Goal: Transaction & Acquisition: Book appointment/travel/reservation

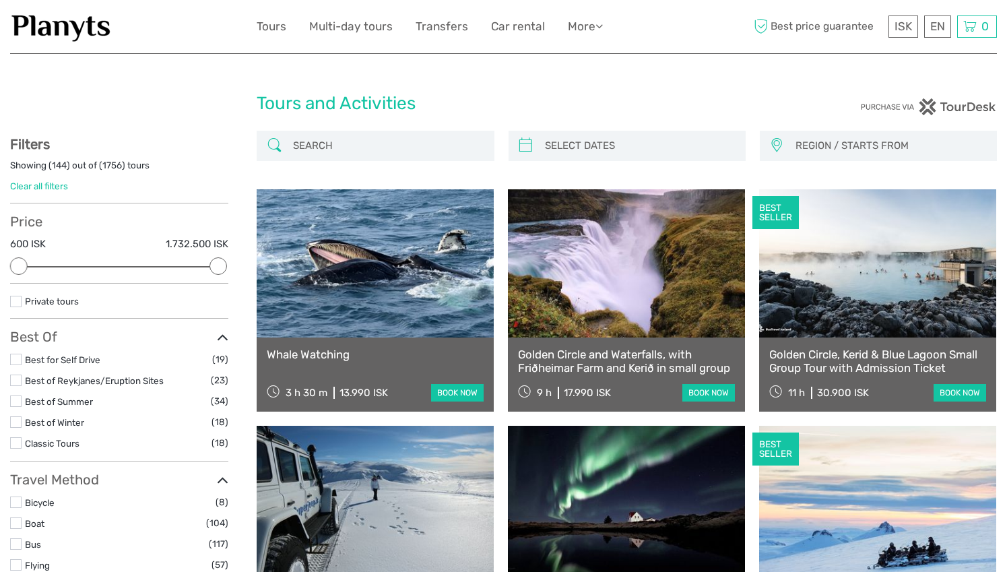
select select
click at [454, 145] on input "search" at bounding box center [387, 146] width 199 height 24
click at [917, 81] on link "Español" at bounding box center [921, 81] width 57 height 24
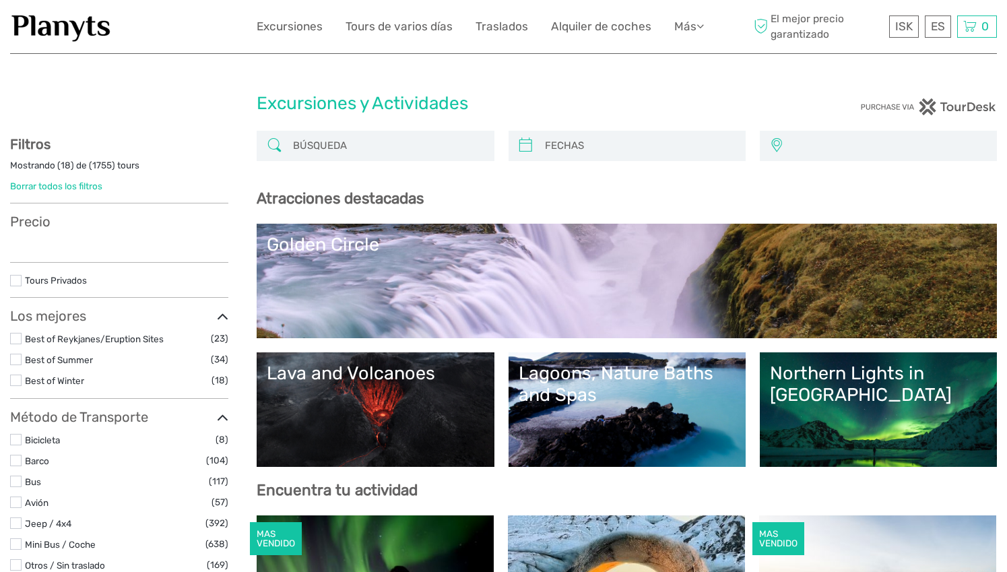
select select
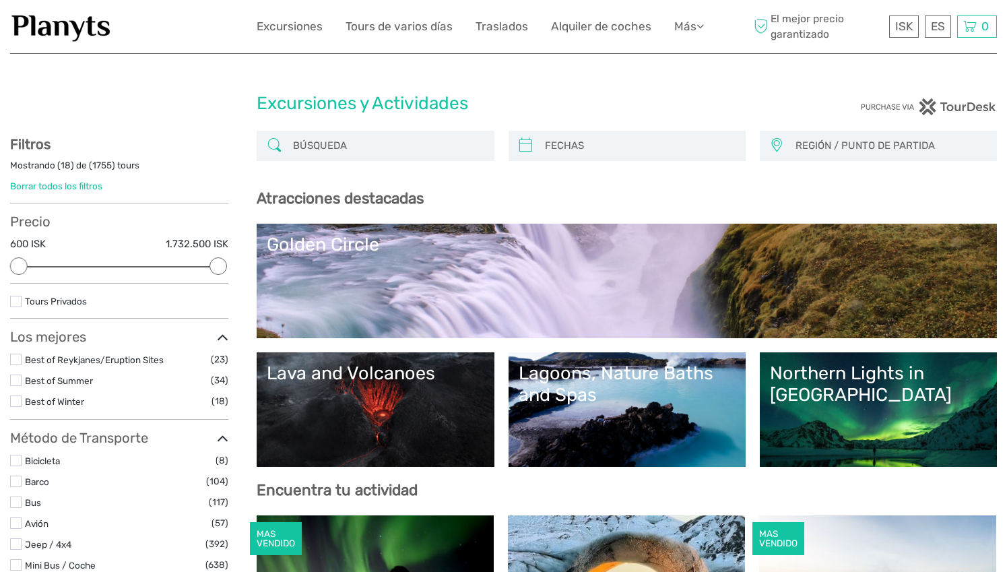
click at [450, 147] on input "search" at bounding box center [387, 146] width 199 height 24
type input "avistamiento ballenas husavik"
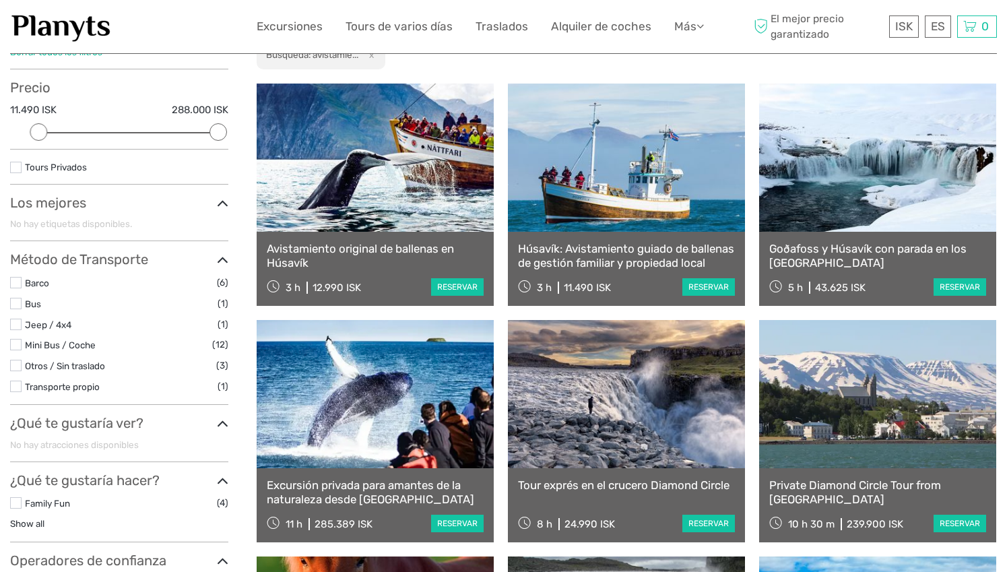
scroll to position [131, 0]
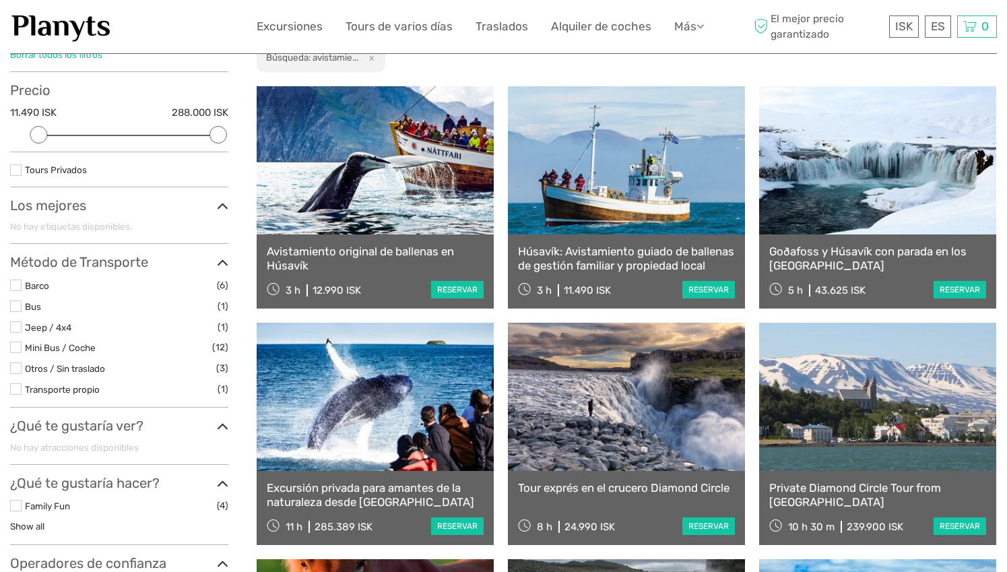
click at [394, 277] on div "Avistamiento original de ballenas en Húsavík 3 h 12.990 ISK reservar" at bounding box center [375, 271] width 237 height 74
click at [392, 217] on link at bounding box center [375, 160] width 237 height 148
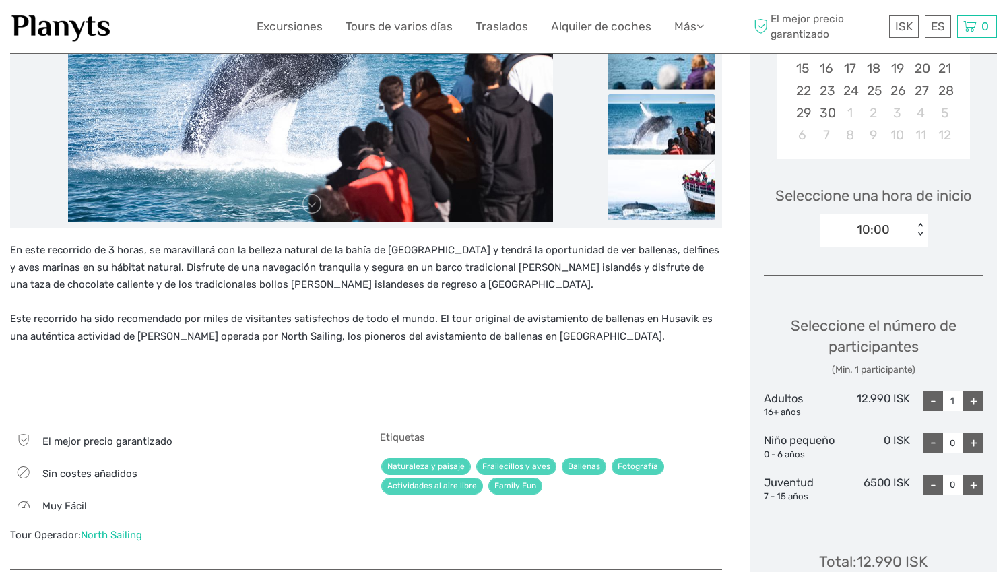
scroll to position [317, 0]
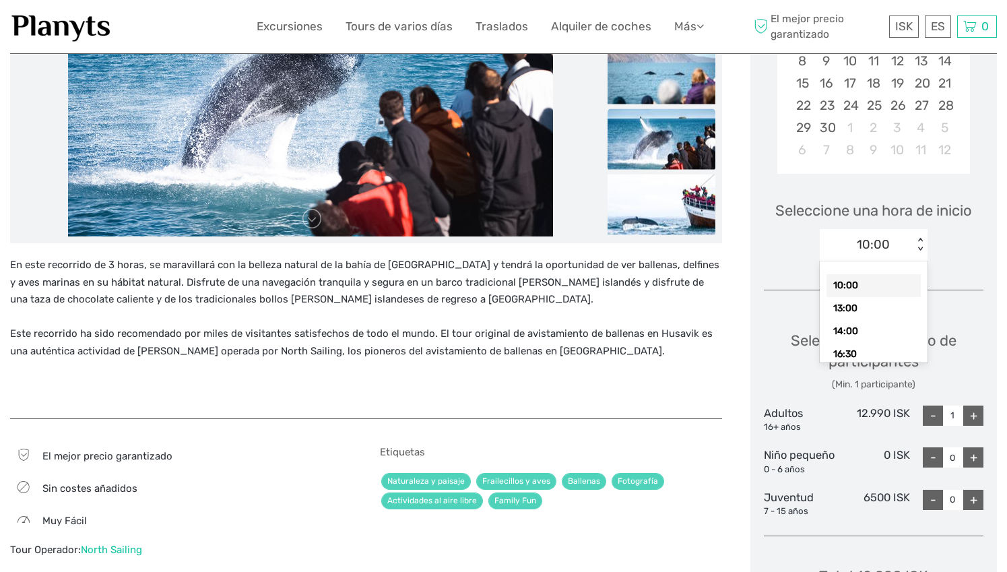
click at [917, 250] on div "< >" at bounding box center [919, 245] width 11 height 14
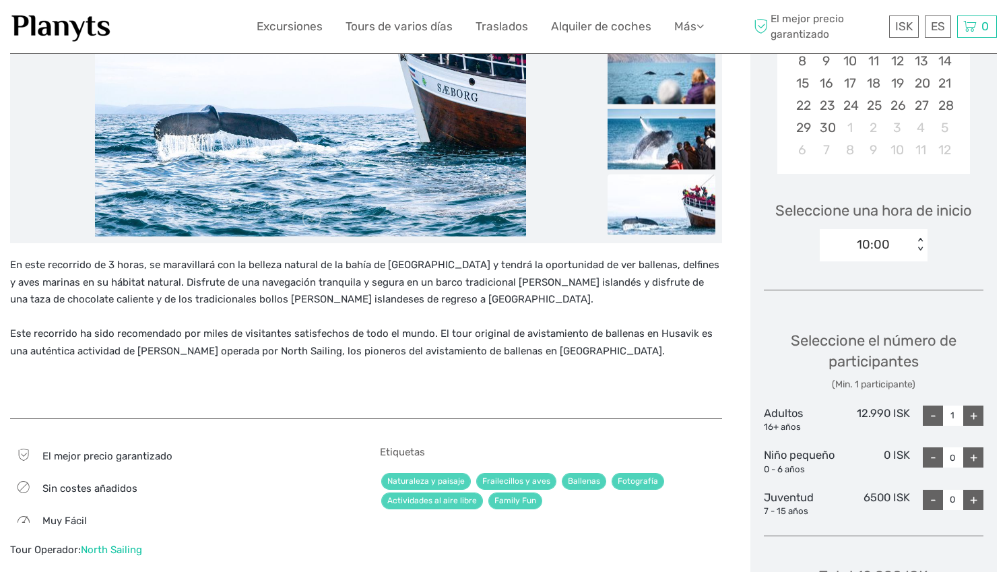
click at [699, 380] on div "En este recorrido de 3 horas, se maravillará con la belleza natural de la bahía…" at bounding box center [366, 331] width 712 height 148
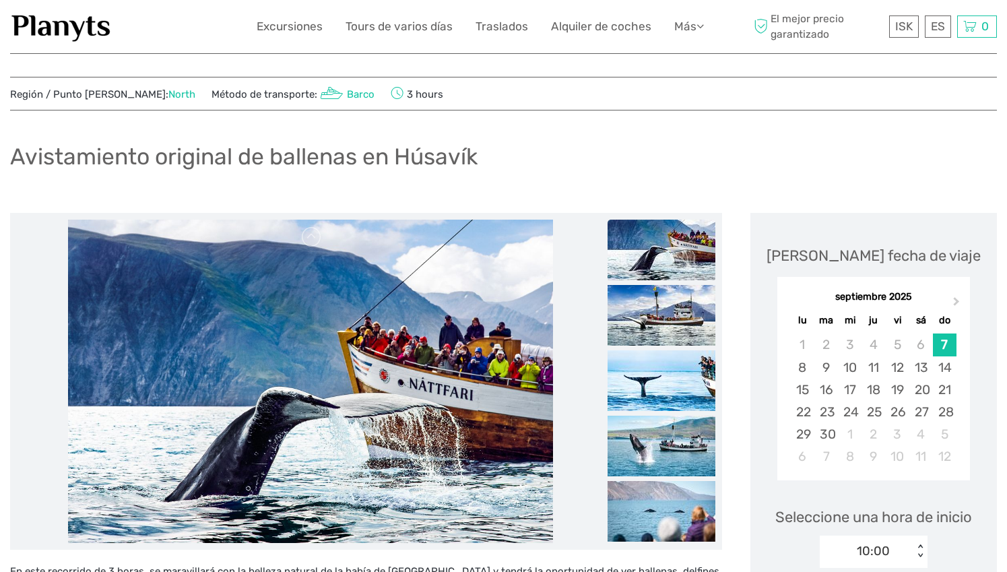
scroll to position [0, 0]
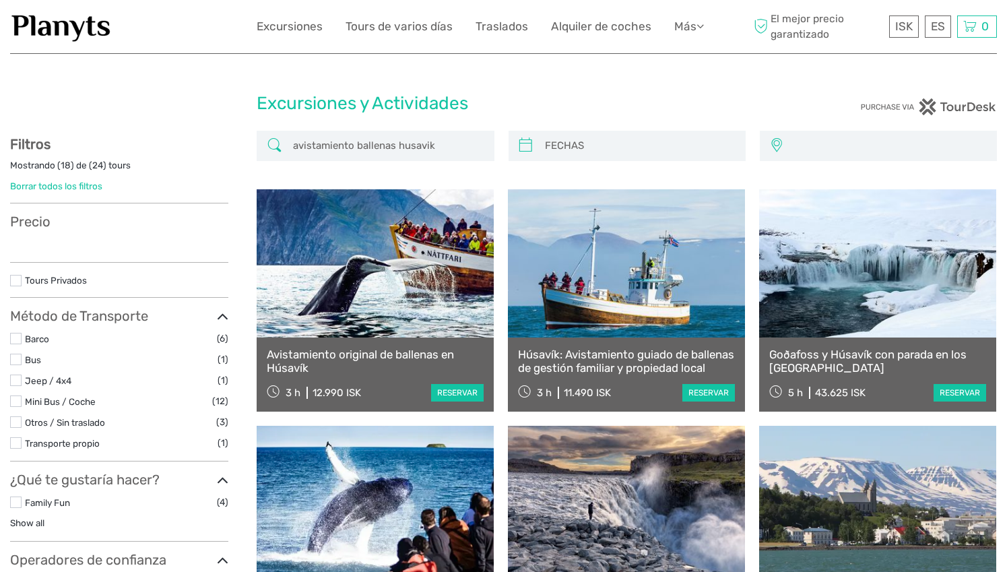
select select
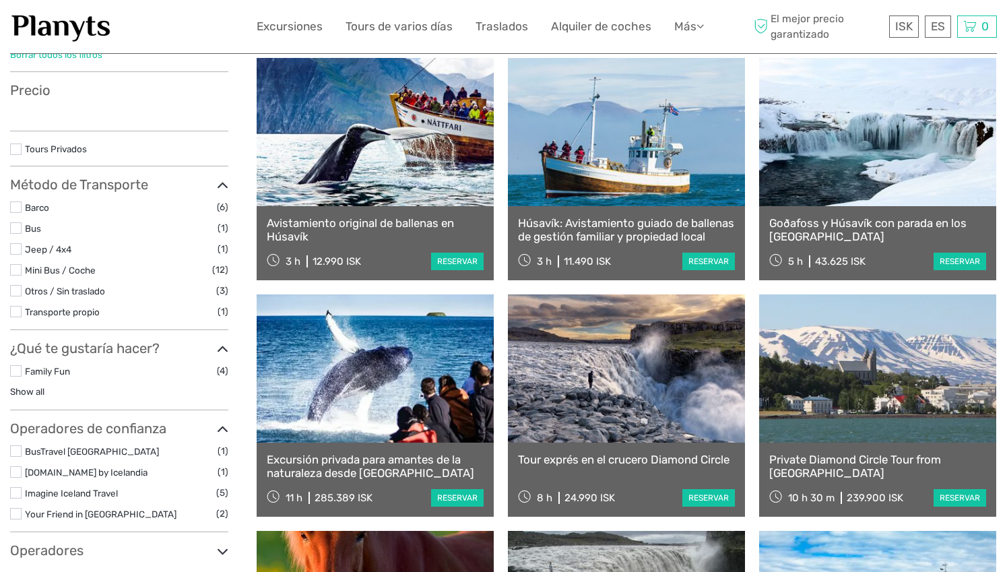
select select
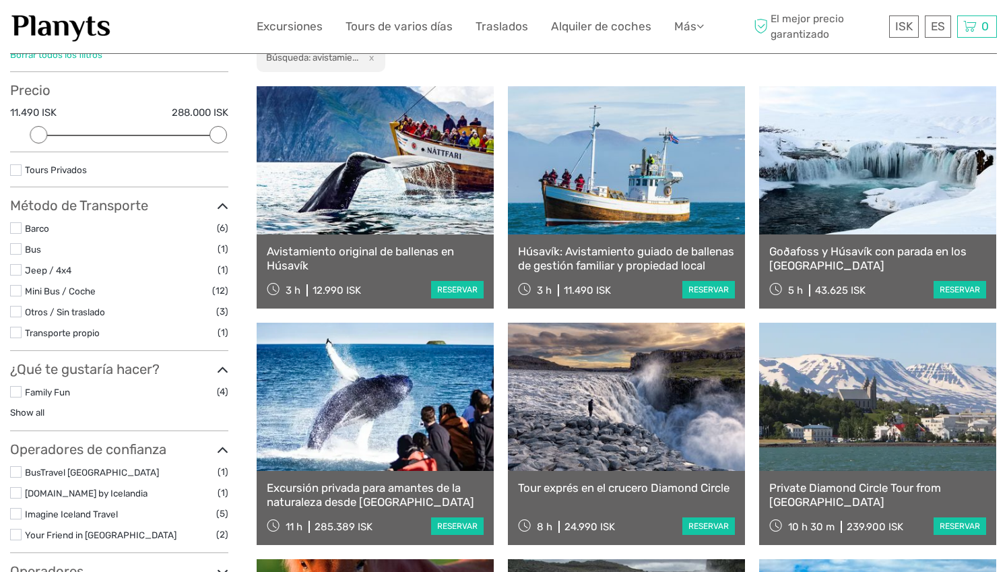
scroll to position [0, 0]
click at [627, 207] on link at bounding box center [626, 160] width 237 height 148
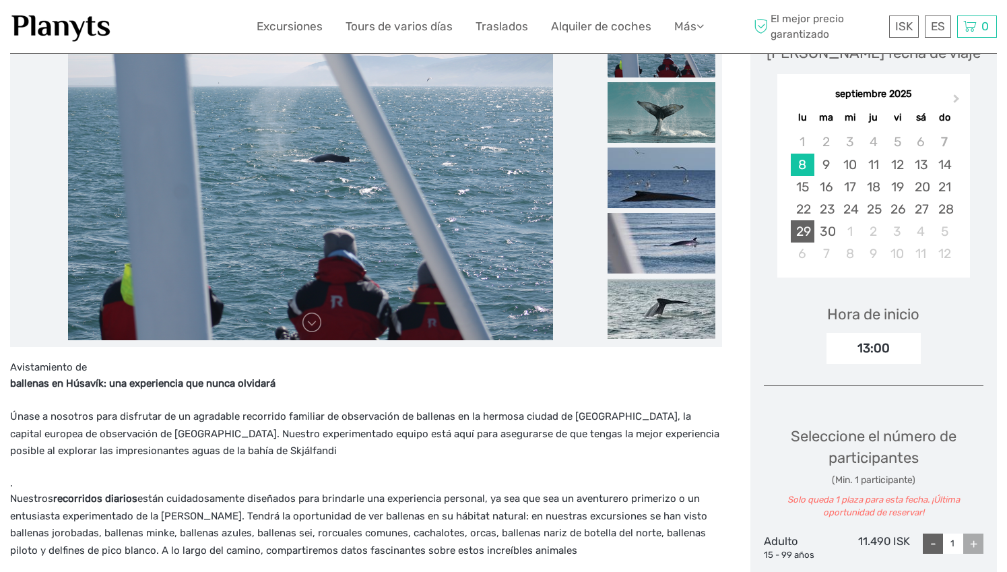
scroll to position [205, 0]
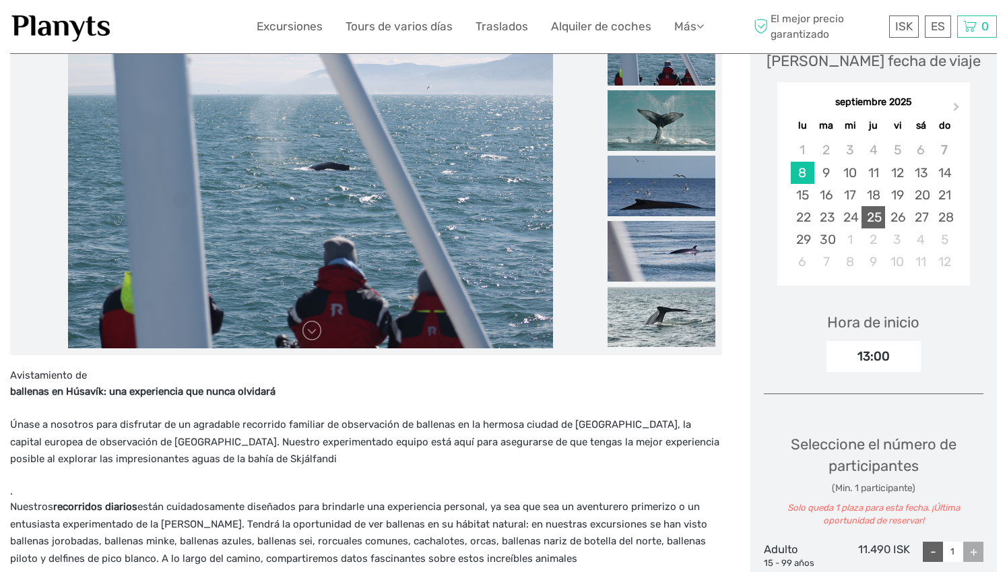
click at [877, 218] on div "25" at bounding box center [873, 217] width 24 height 22
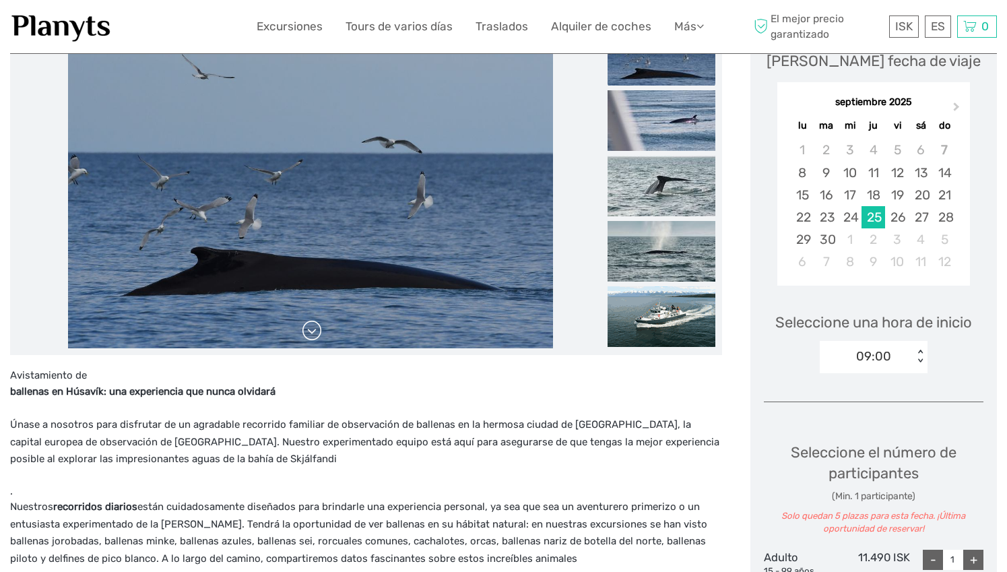
click at [309, 332] on link at bounding box center [312, 331] width 22 height 22
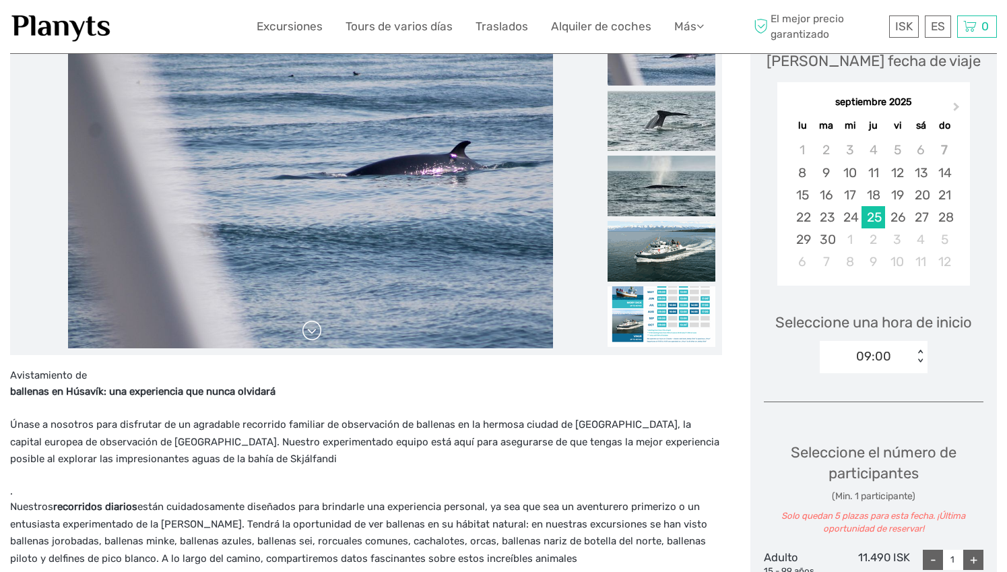
click at [309, 332] on link at bounding box center [312, 331] width 22 height 22
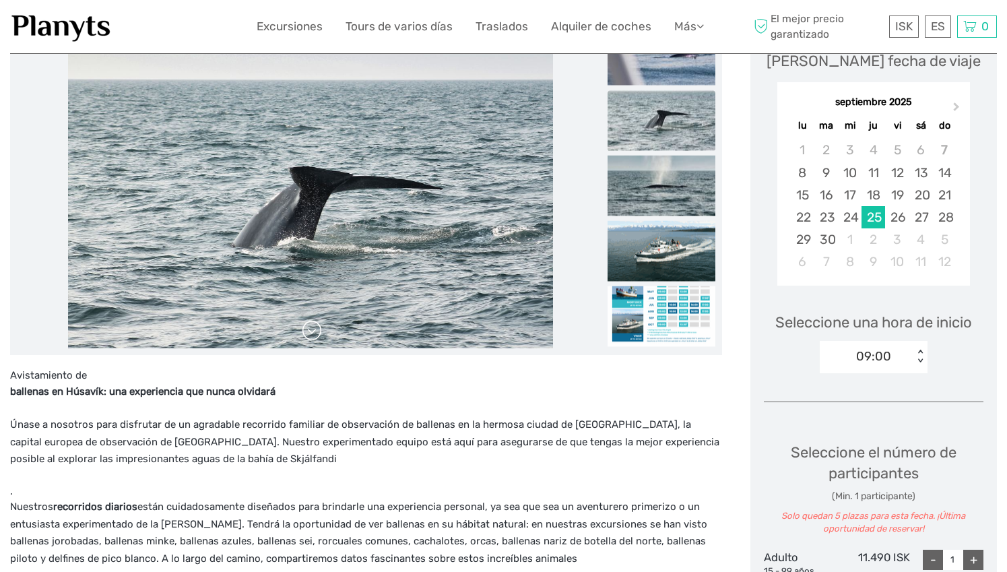
click at [309, 332] on link at bounding box center [312, 331] width 22 height 22
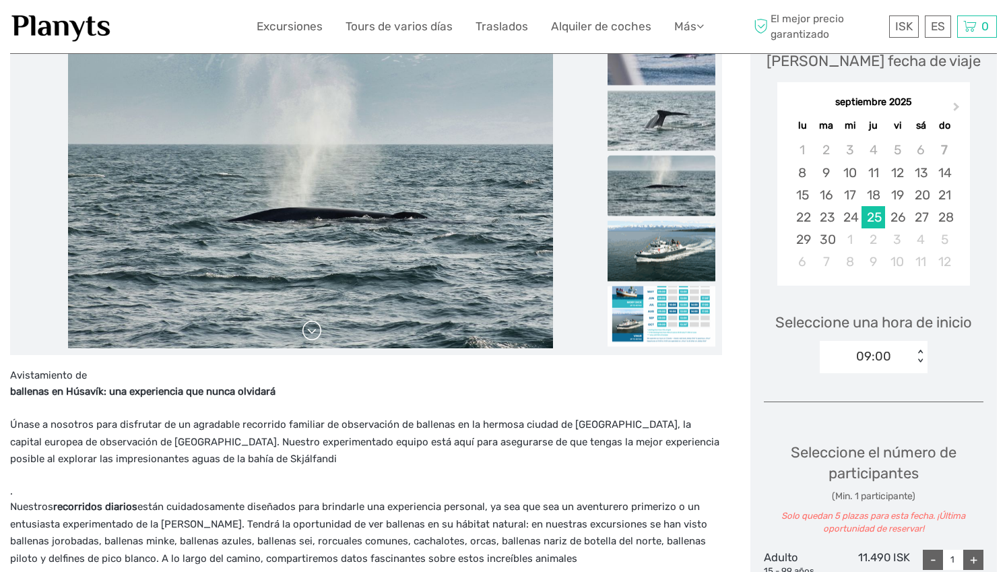
click at [309, 332] on link at bounding box center [312, 331] width 22 height 22
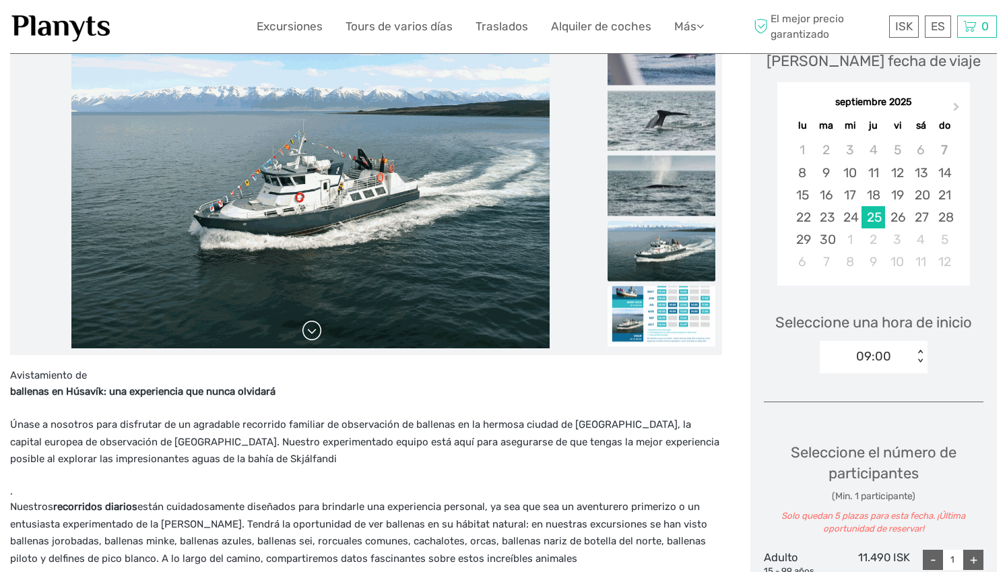
click at [309, 332] on link at bounding box center [312, 331] width 22 height 22
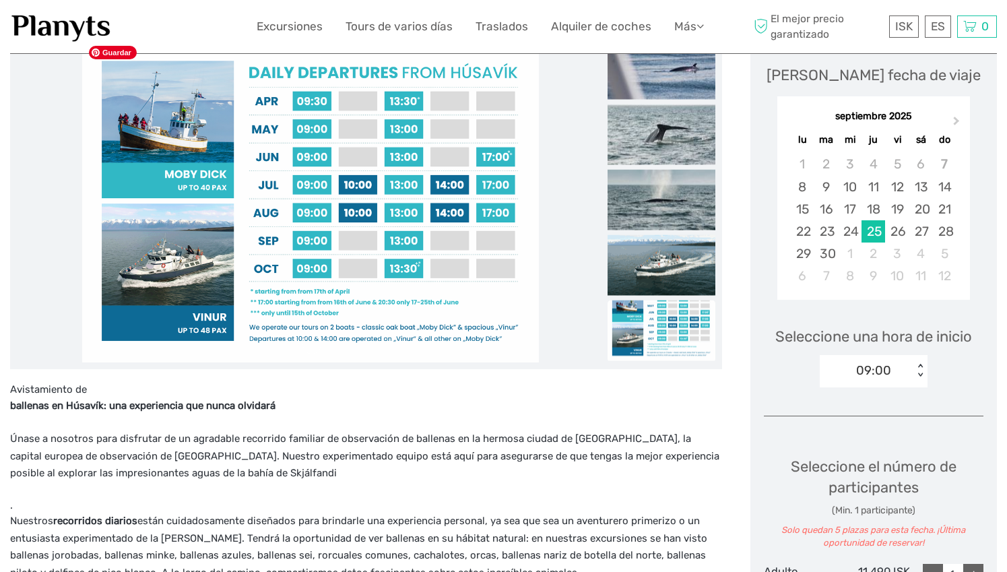
scroll to position [193, 0]
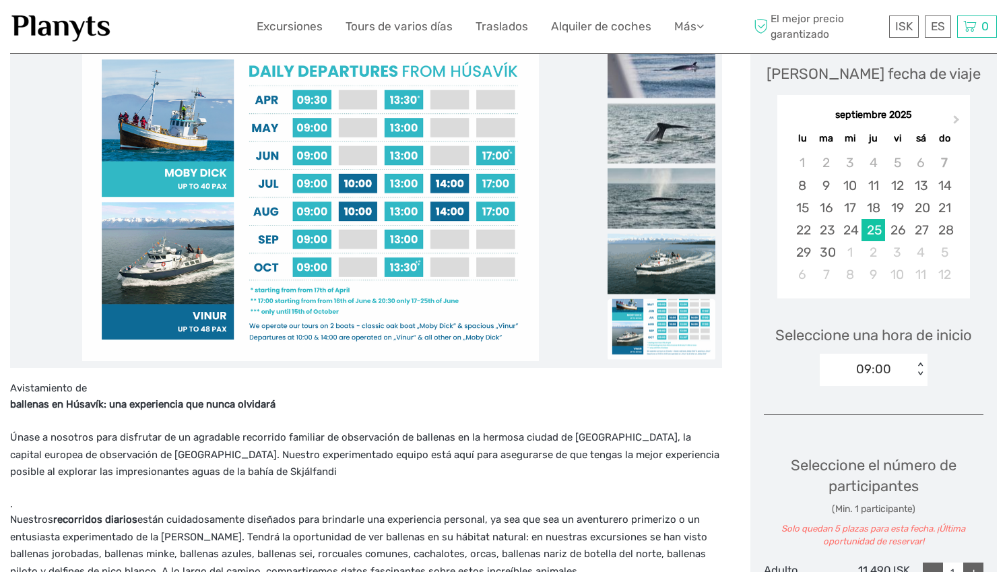
click at [919, 367] on div "< >" at bounding box center [919, 369] width 11 height 14
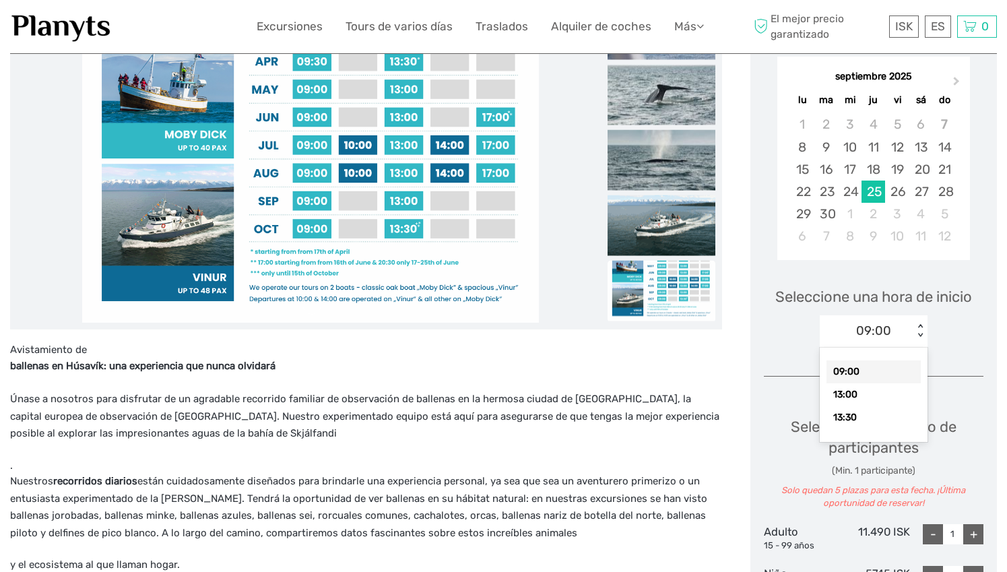
scroll to position [233, 0]
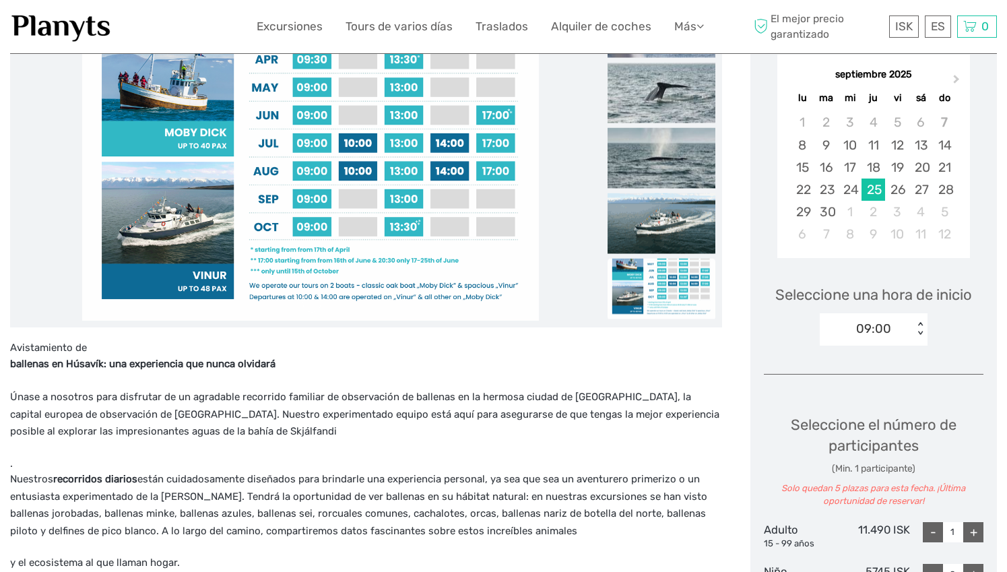
click at [967, 356] on div "[PERSON_NAME] fecha de viaje Next Month [DATE] lu ma mi ju vi sá do 1 2 3 4 5 6…" at bounding box center [873, 395] width 246 height 809
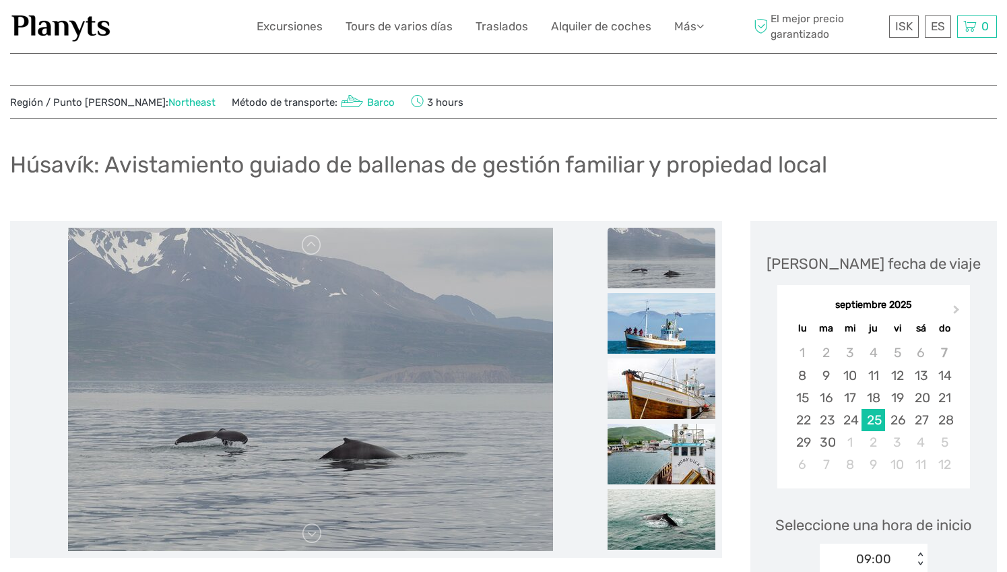
scroll to position [0, 0]
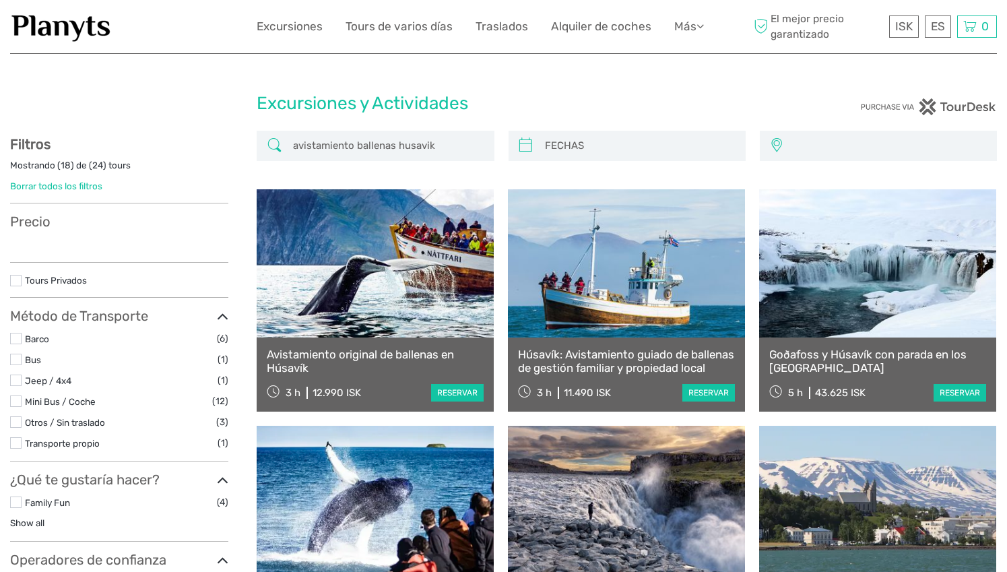
select select
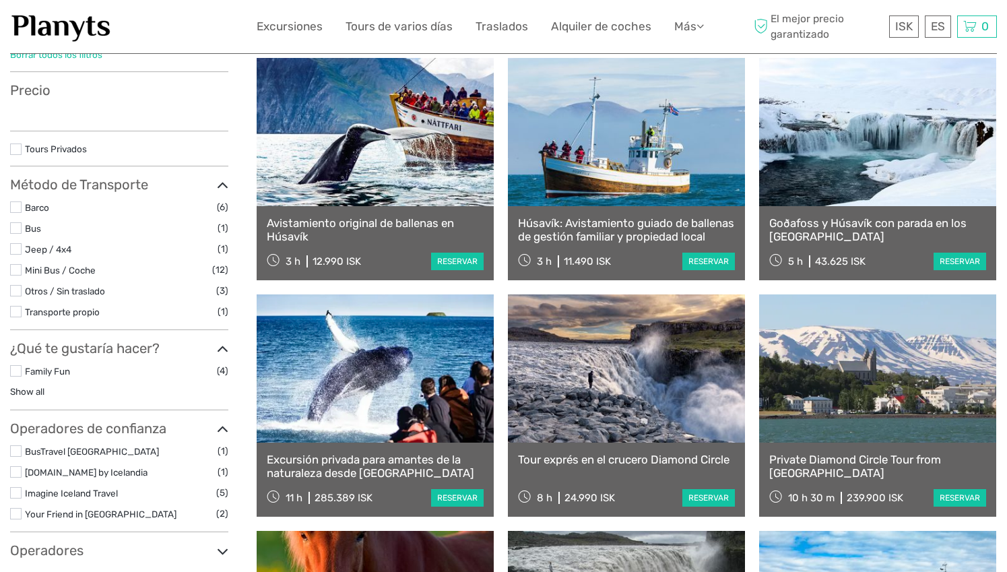
select select
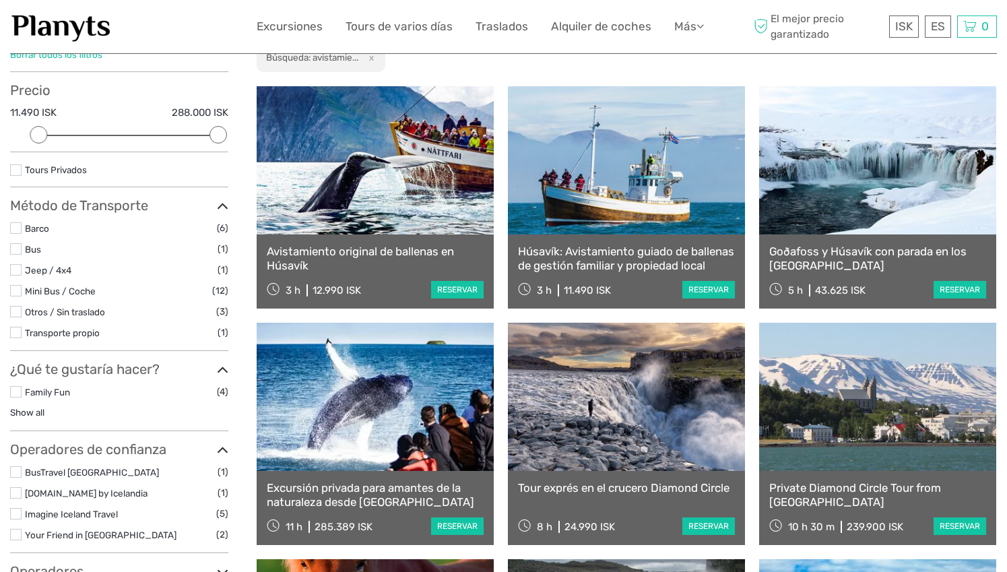
scroll to position [0, 0]
click at [294, 158] on link at bounding box center [375, 160] width 237 height 148
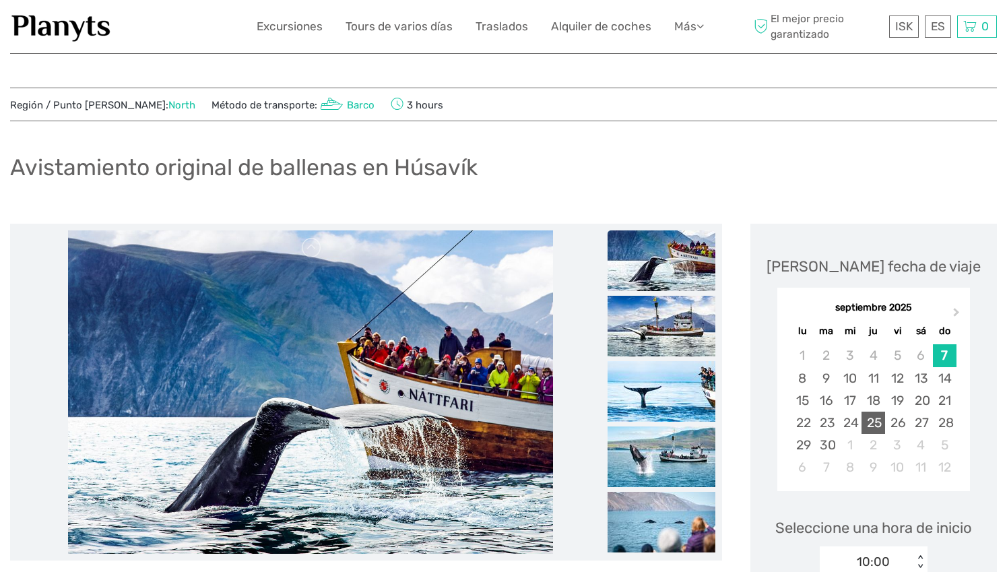
click at [874, 422] on div "25" at bounding box center [873, 422] width 24 height 22
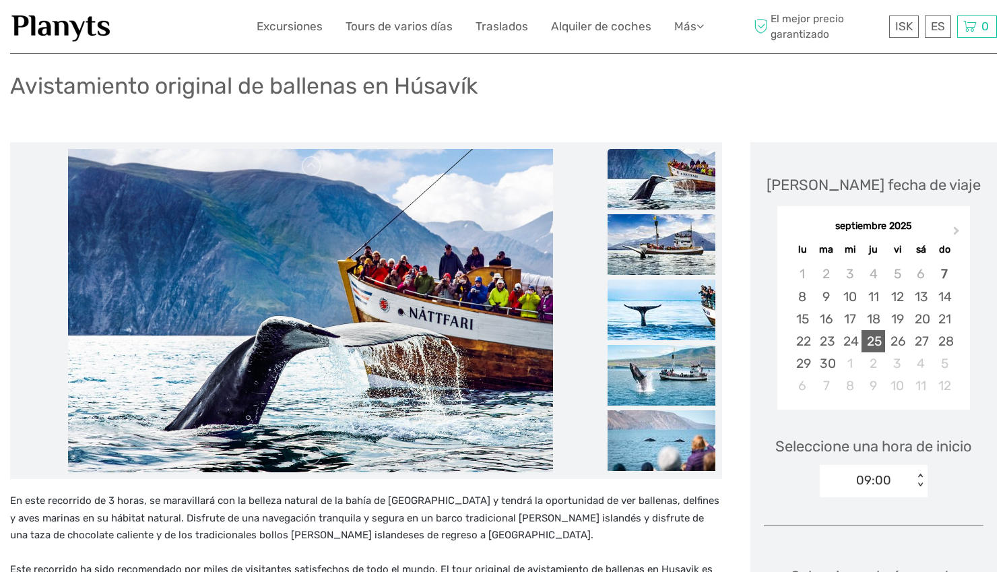
scroll to position [86, 0]
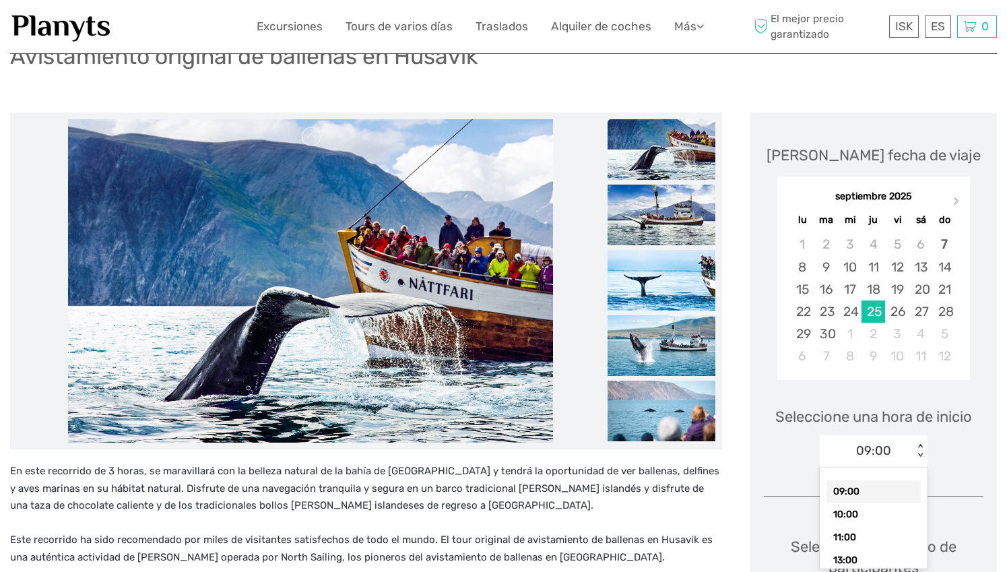
click at [919, 467] on div "option 09:00 selected, 1 of 6. 6 results available. Use Up and Down to choose o…" at bounding box center [873, 451] width 108 height 32
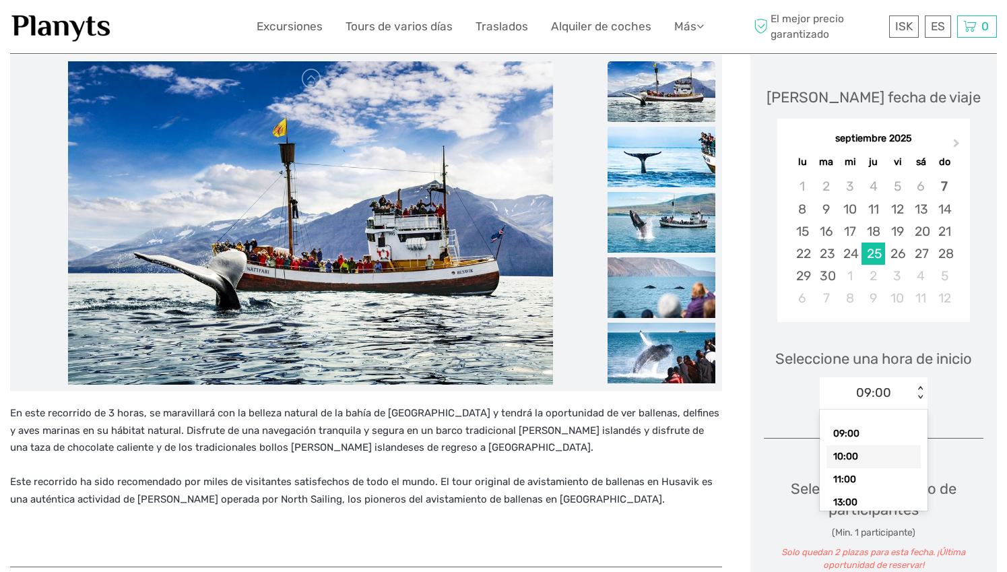
scroll to position [170, 0]
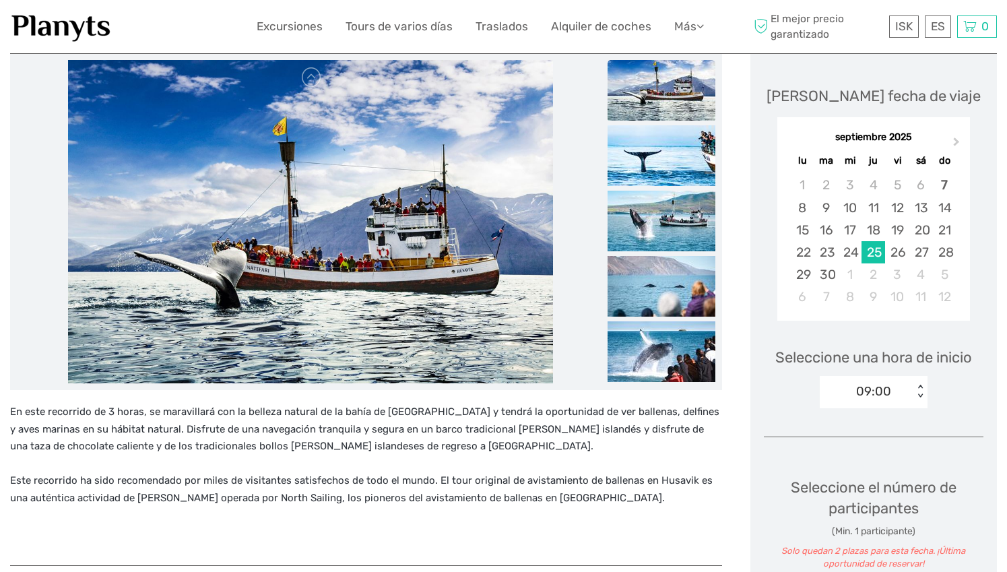
click at [967, 419] on div "[PERSON_NAME] fecha de viaje Next Month [DATE] lu ma mi ju vi sá do 1 2 3 4 5 6…" at bounding box center [873, 457] width 246 height 809
